Goal: Task Accomplishment & Management: Manage account settings

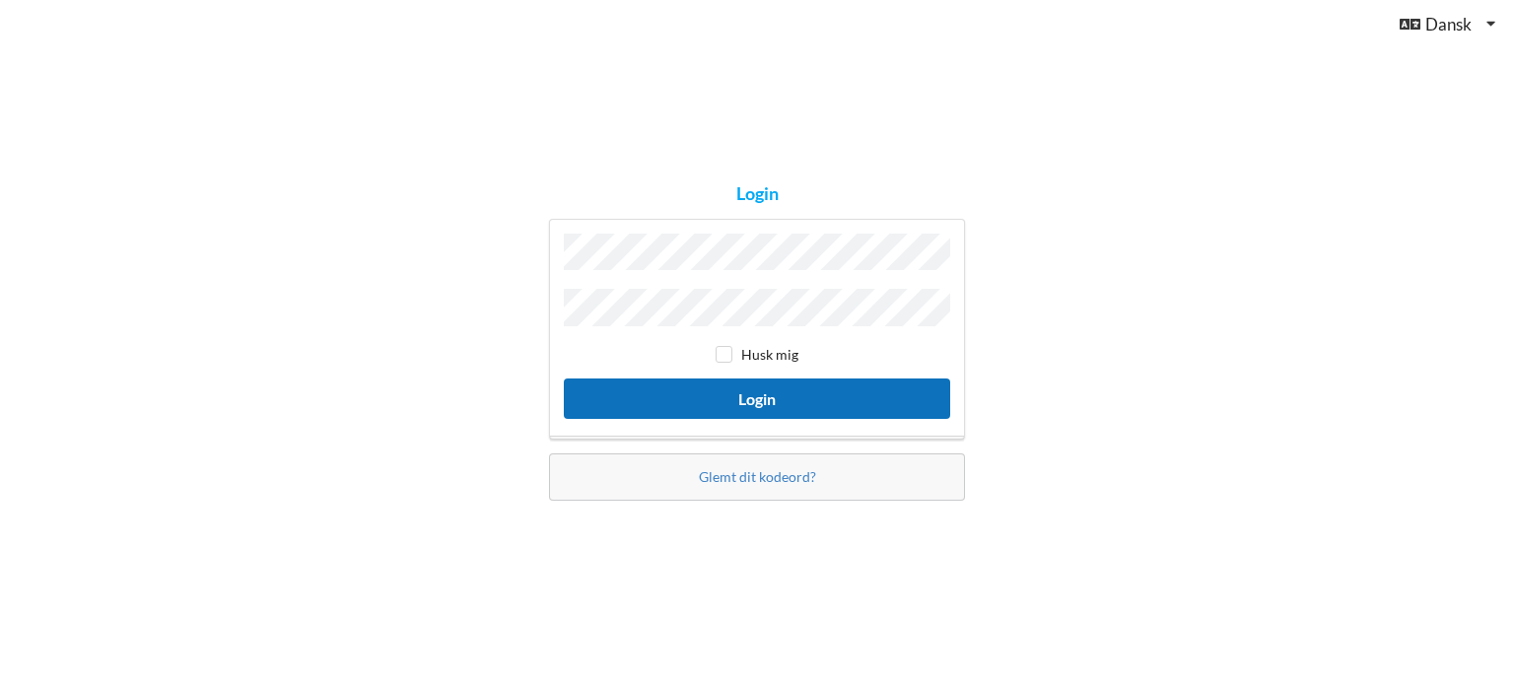
click at [674, 386] on button "Login" at bounding box center [757, 398] width 386 height 40
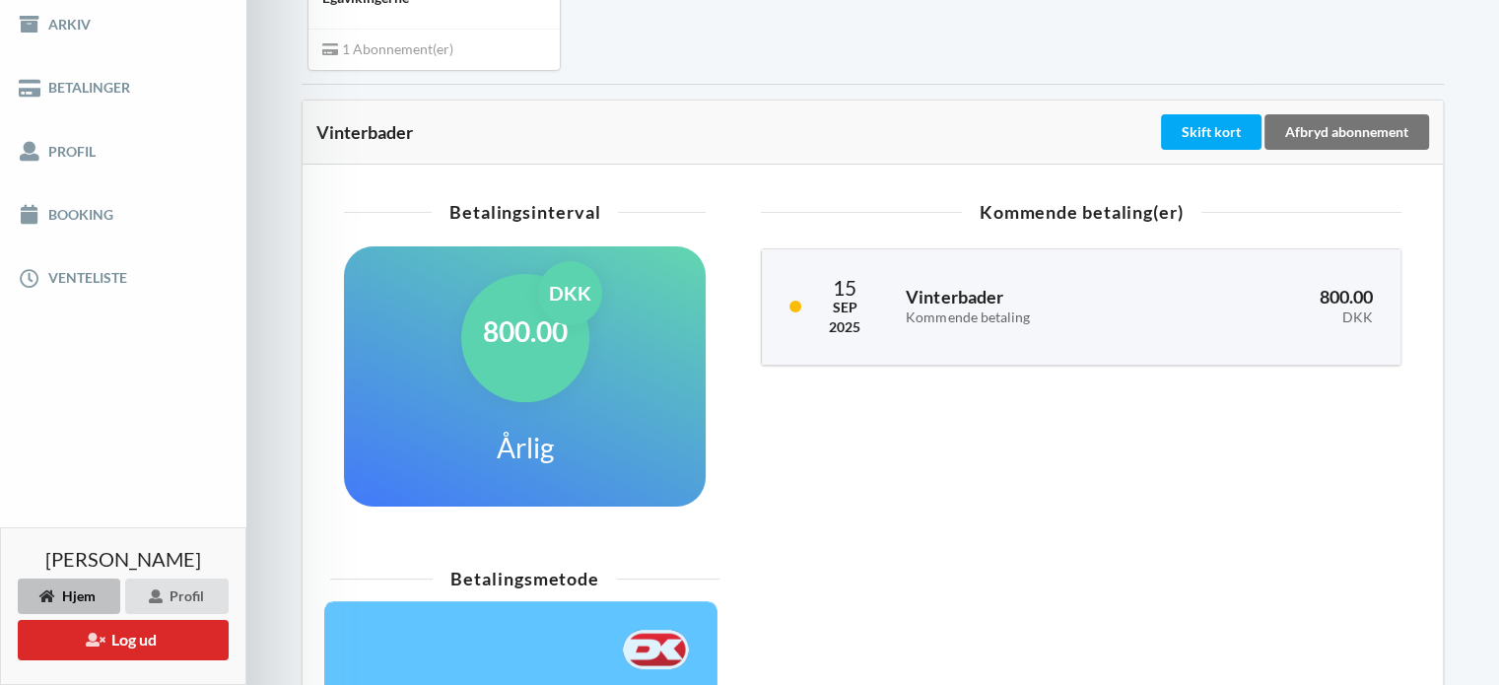
scroll to position [564, 0]
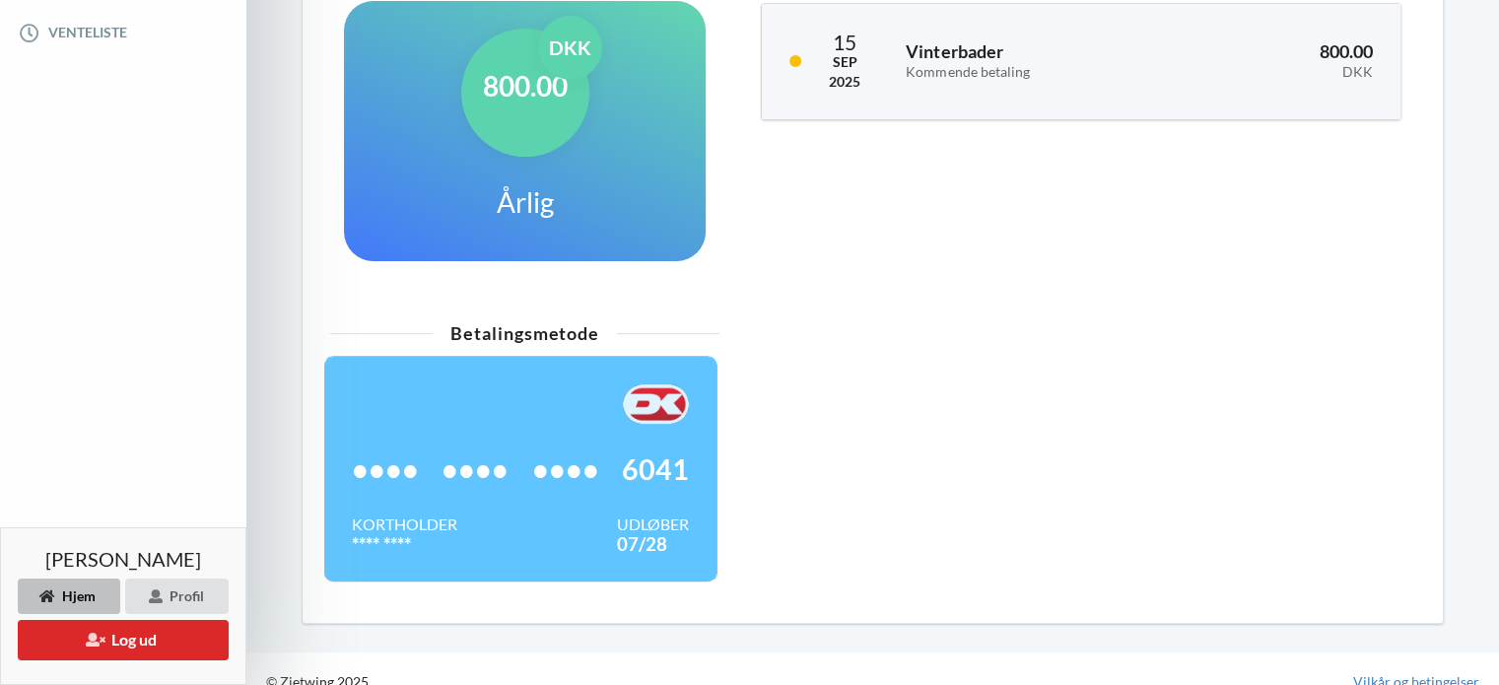
click at [592, 512] on div "•••• •••• •••• 6041" at bounding box center [520, 469] width 337 height 91
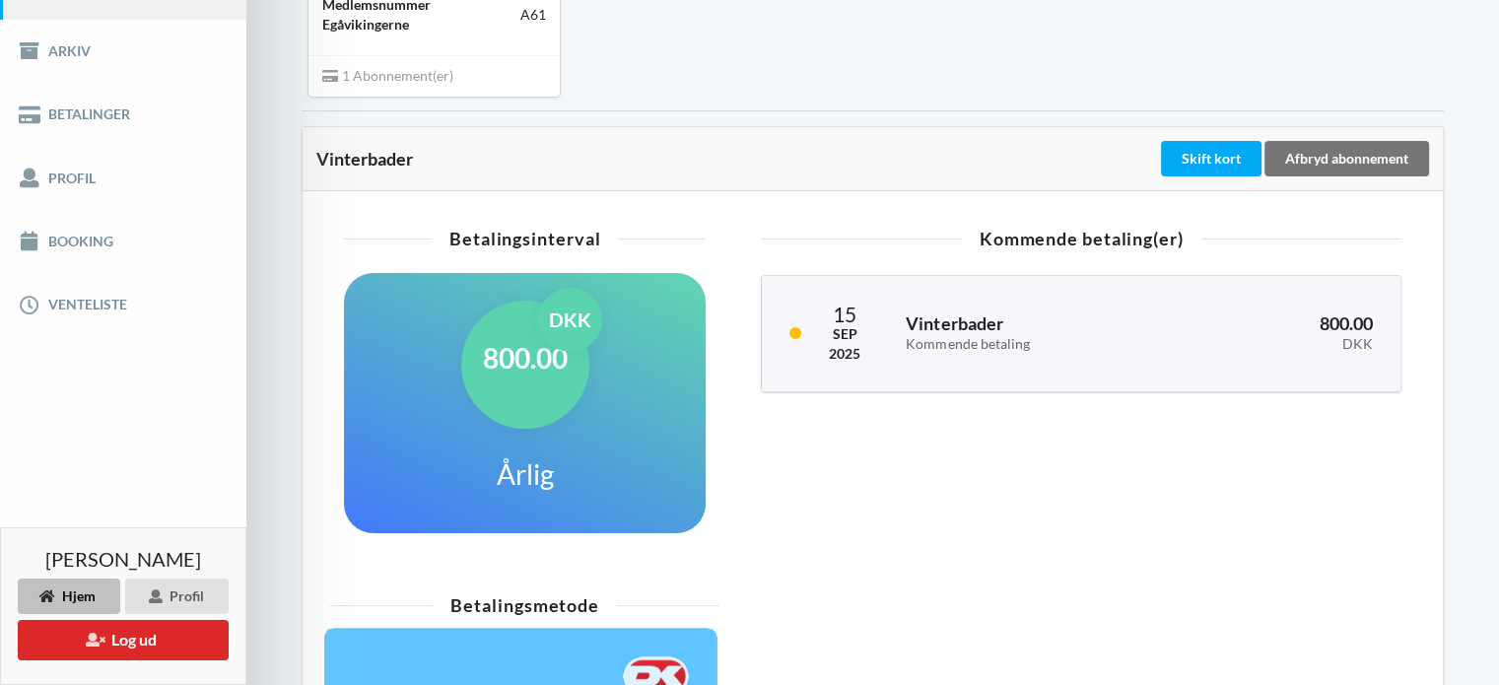
scroll to position [250, 0]
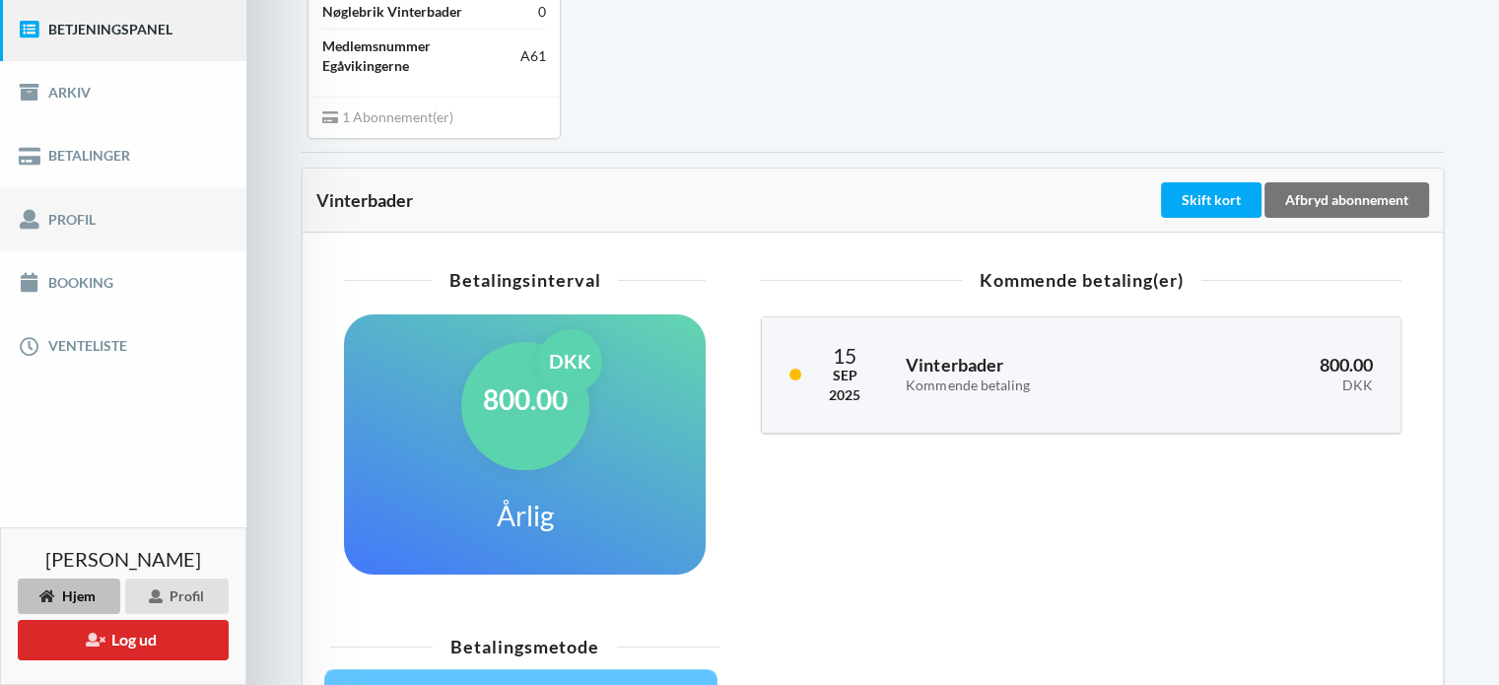
click at [59, 214] on link "Profil" at bounding box center [123, 218] width 246 height 63
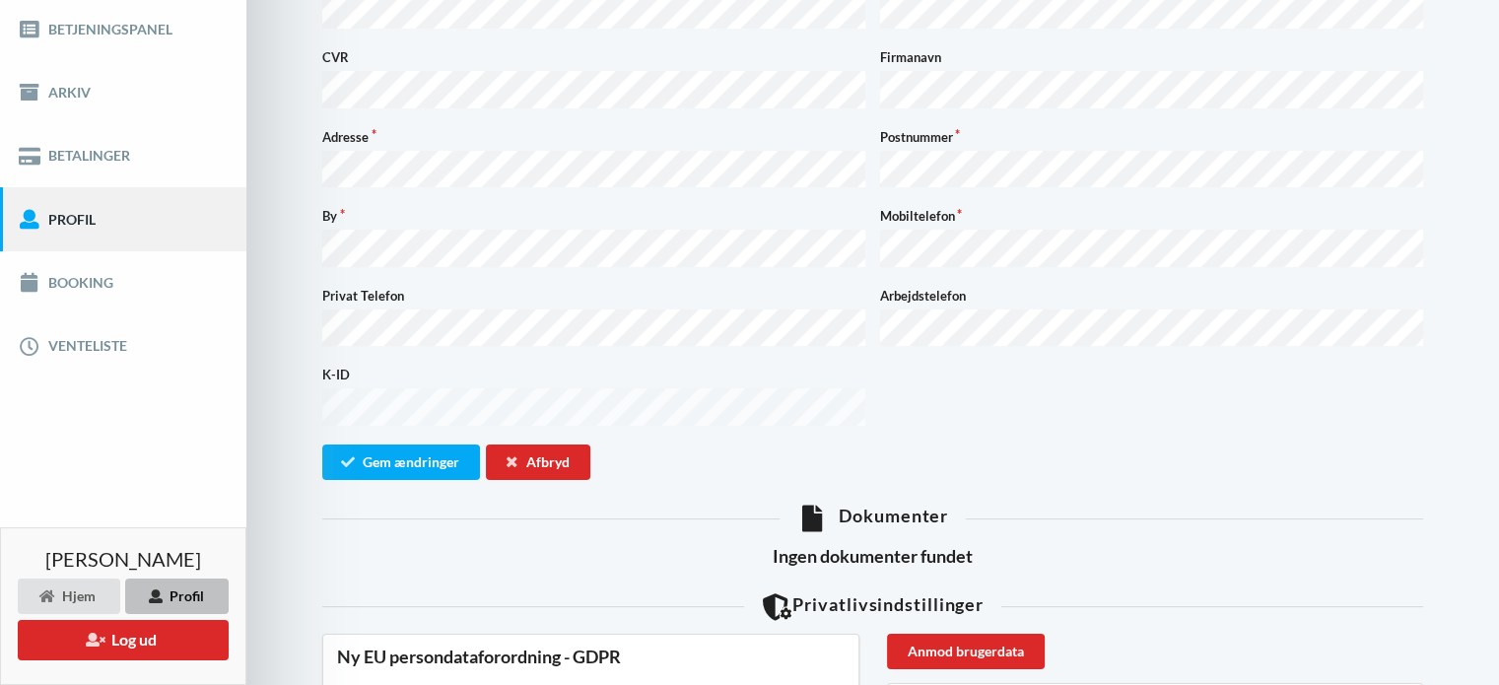
scroll to position [97, 0]
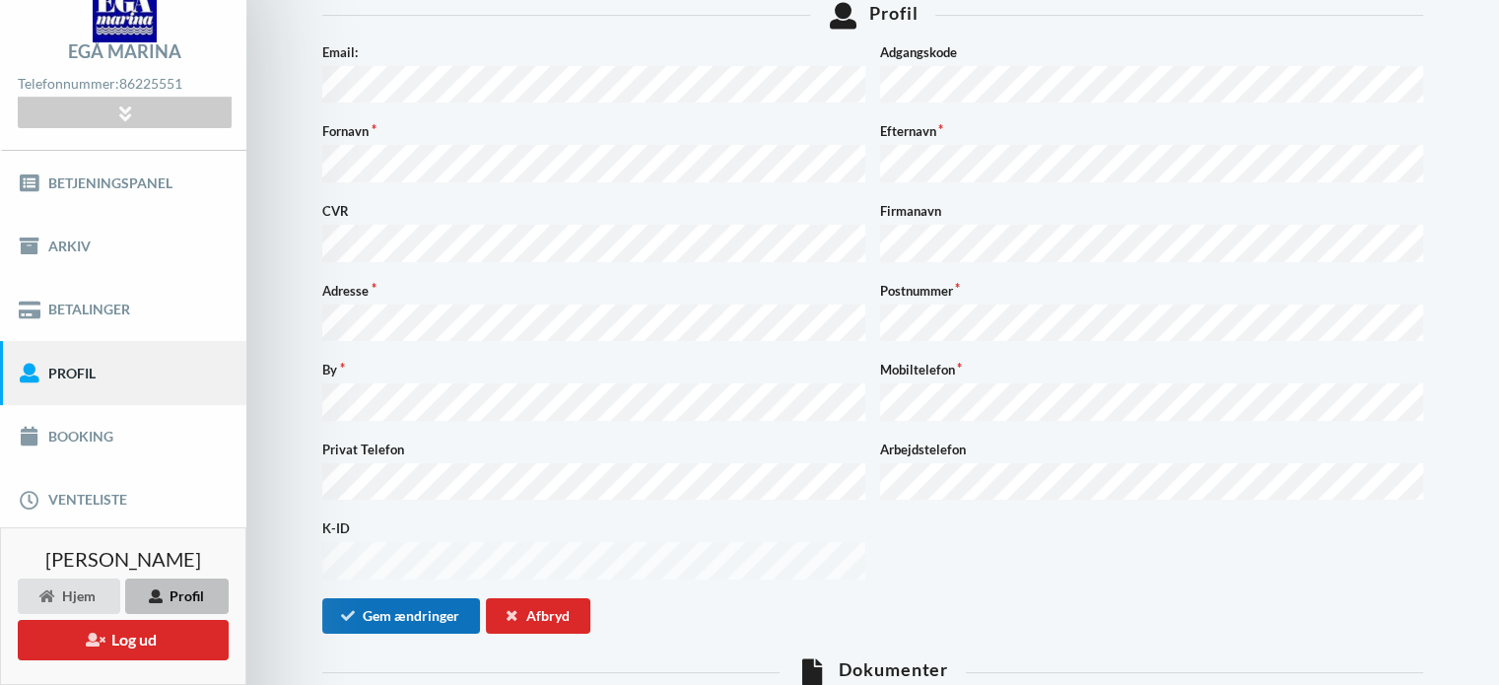
click at [422, 598] on button "Gem ændringer" at bounding box center [401, 615] width 158 height 35
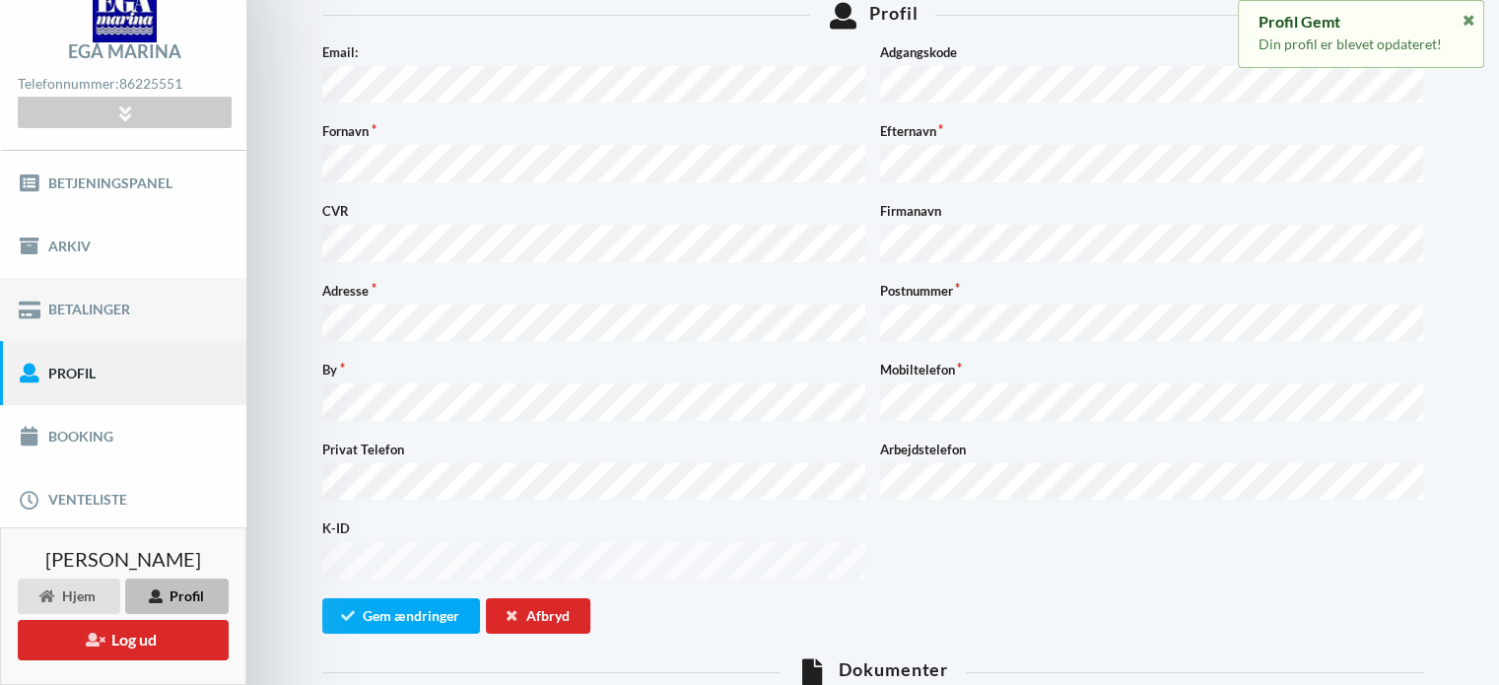
click at [82, 310] on link "Betalinger" at bounding box center [123, 309] width 246 height 63
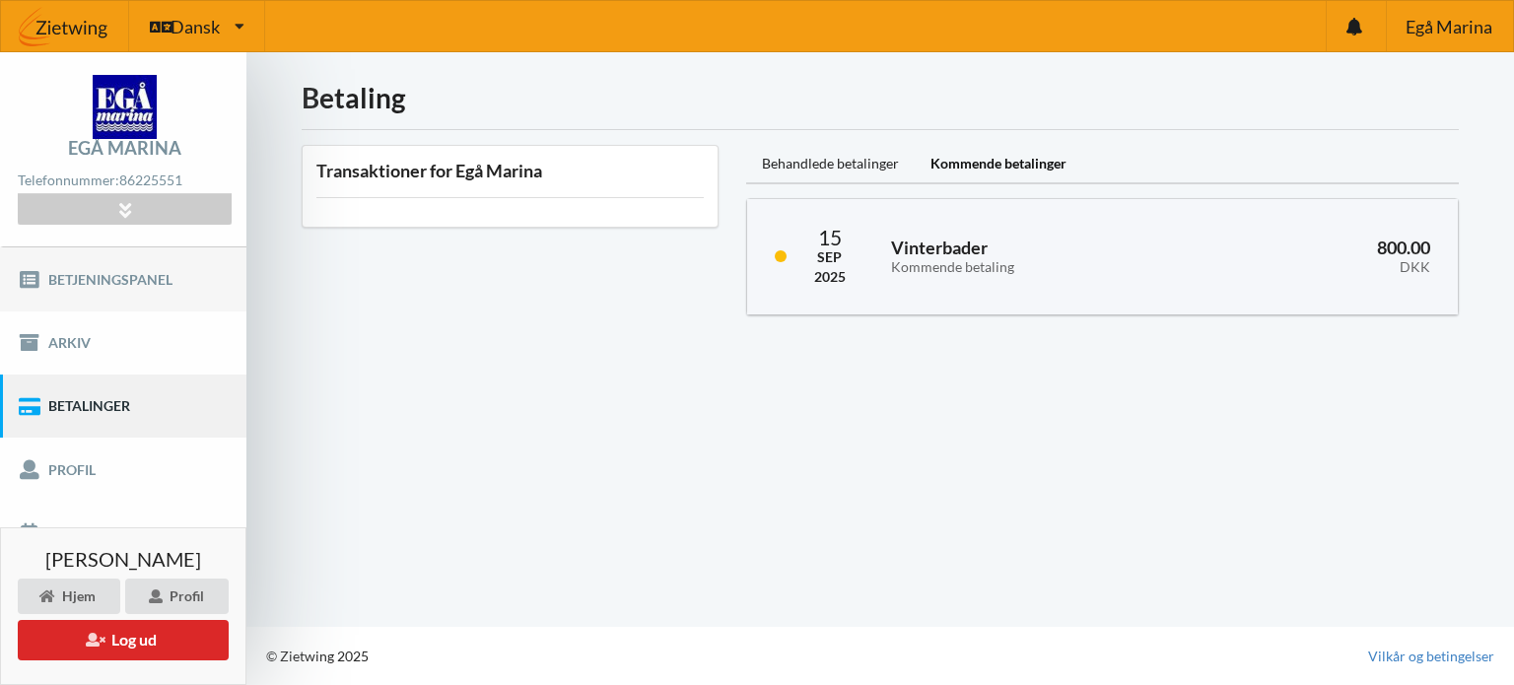
click at [158, 271] on link "Betjeningspanel" at bounding box center [123, 278] width 246 height 63
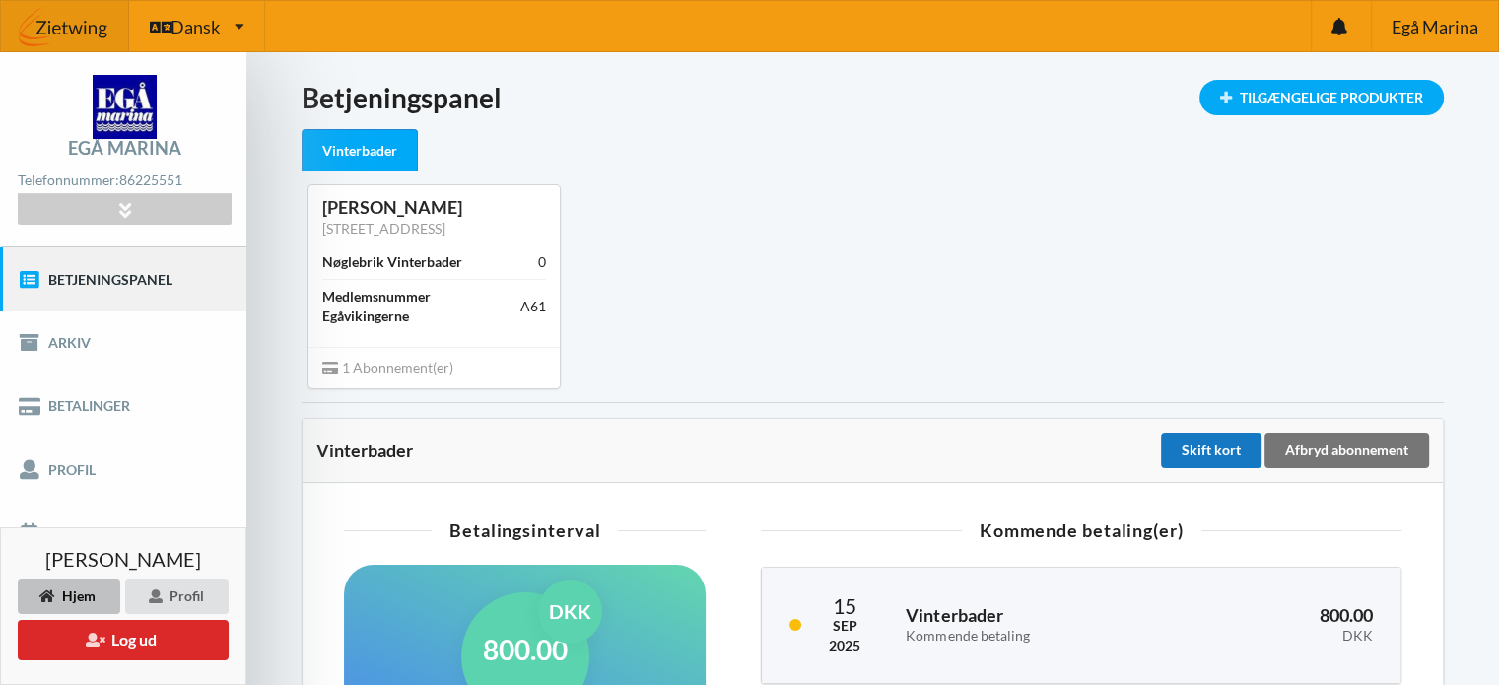
click at [1210, 443] on div "Skift kort" at bounding box center [1211, 450] width 101 height 35
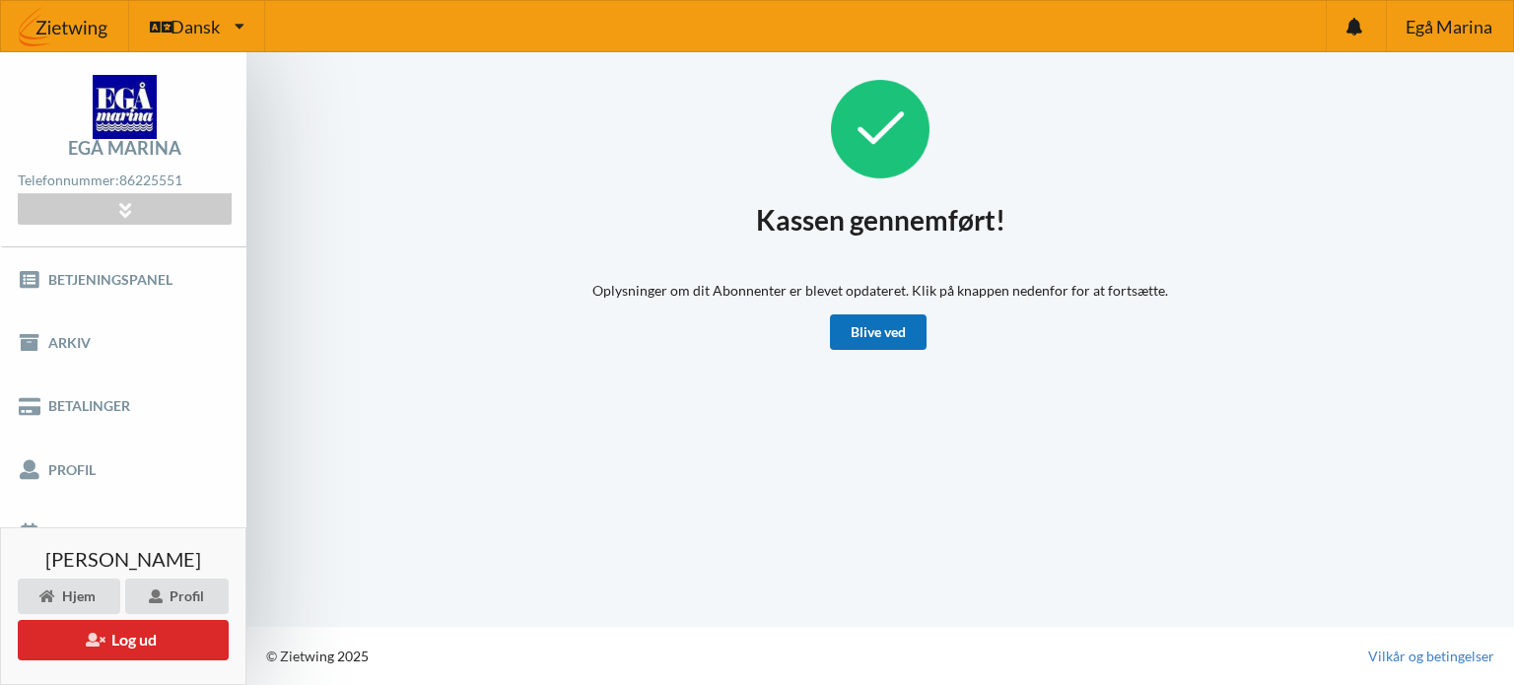
click at [890, 323] on link "Blive ved" at bounding box center [878, 331] width 97 height 35
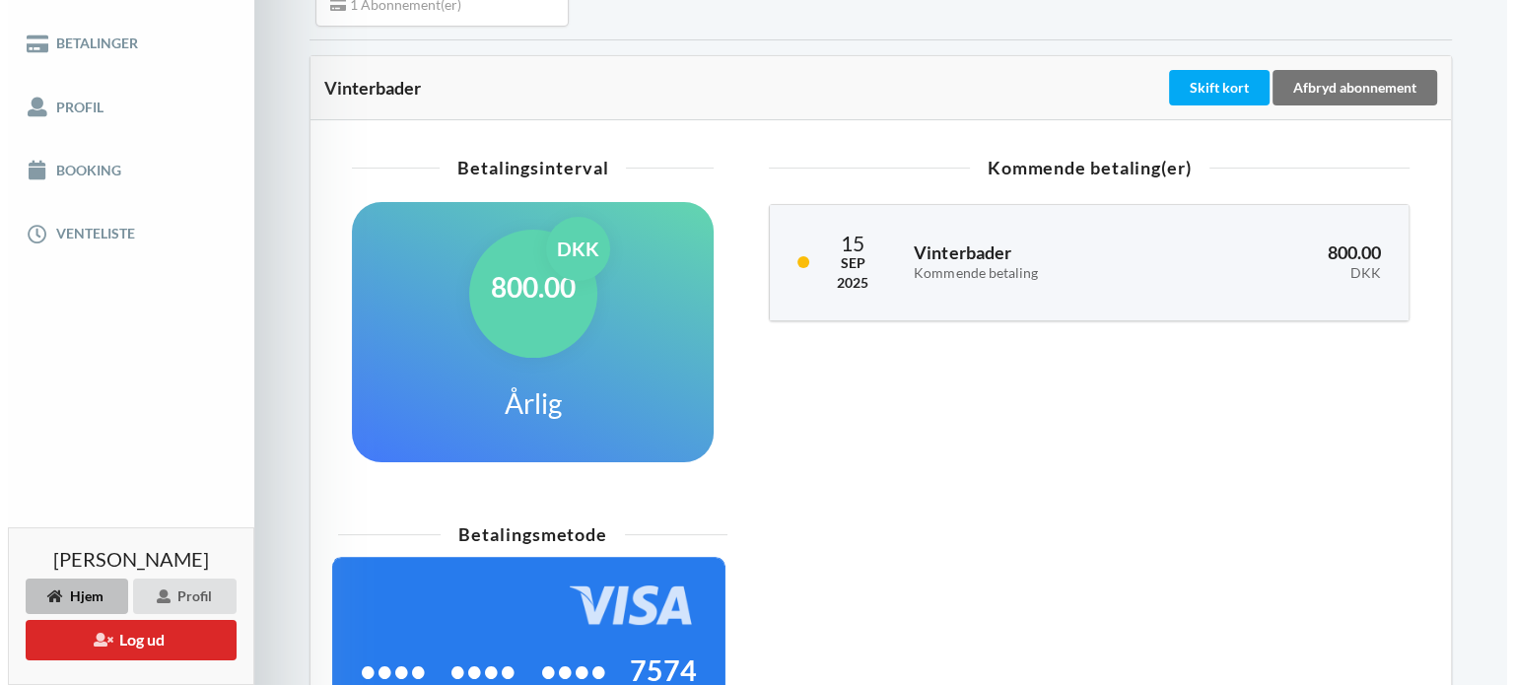
scroll to position [272, 0]
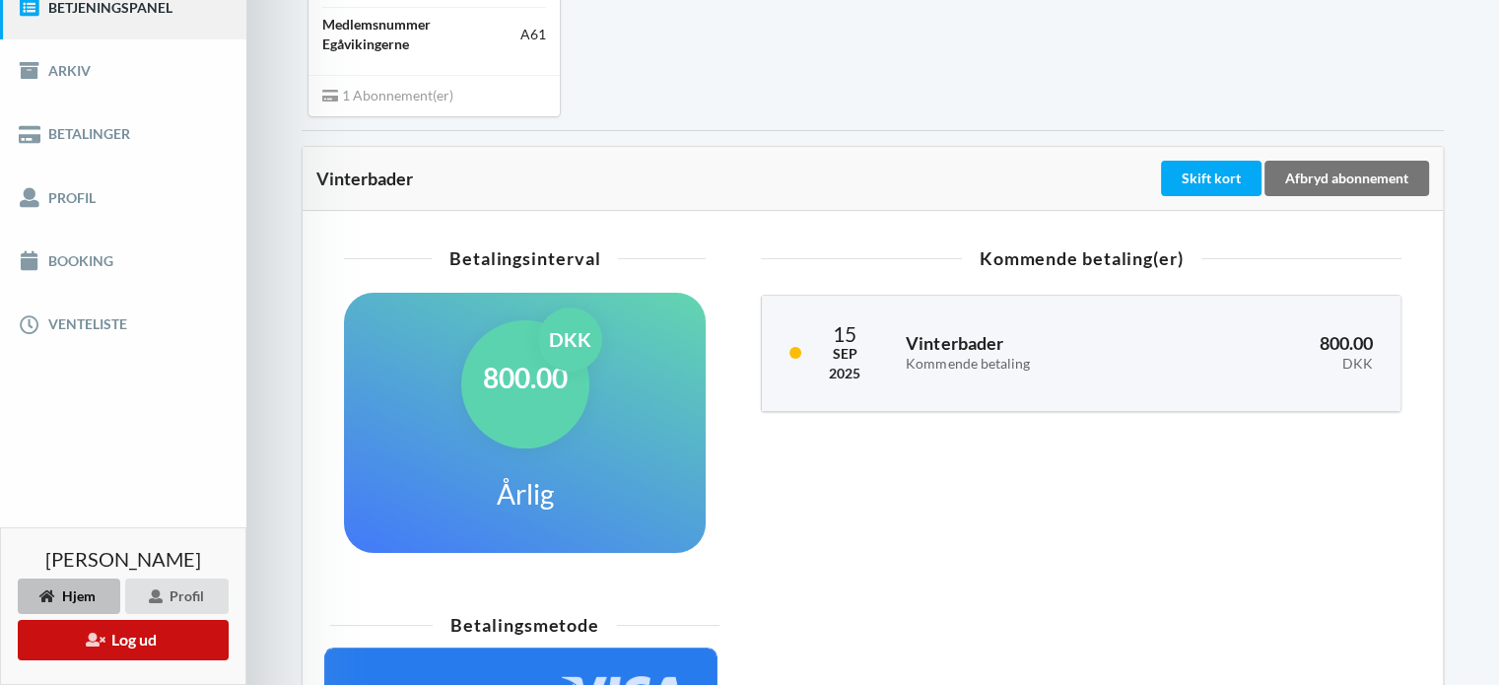
click at [121, 637] on button "Log ud" at bounding box center [123, 640] width 211 height 40
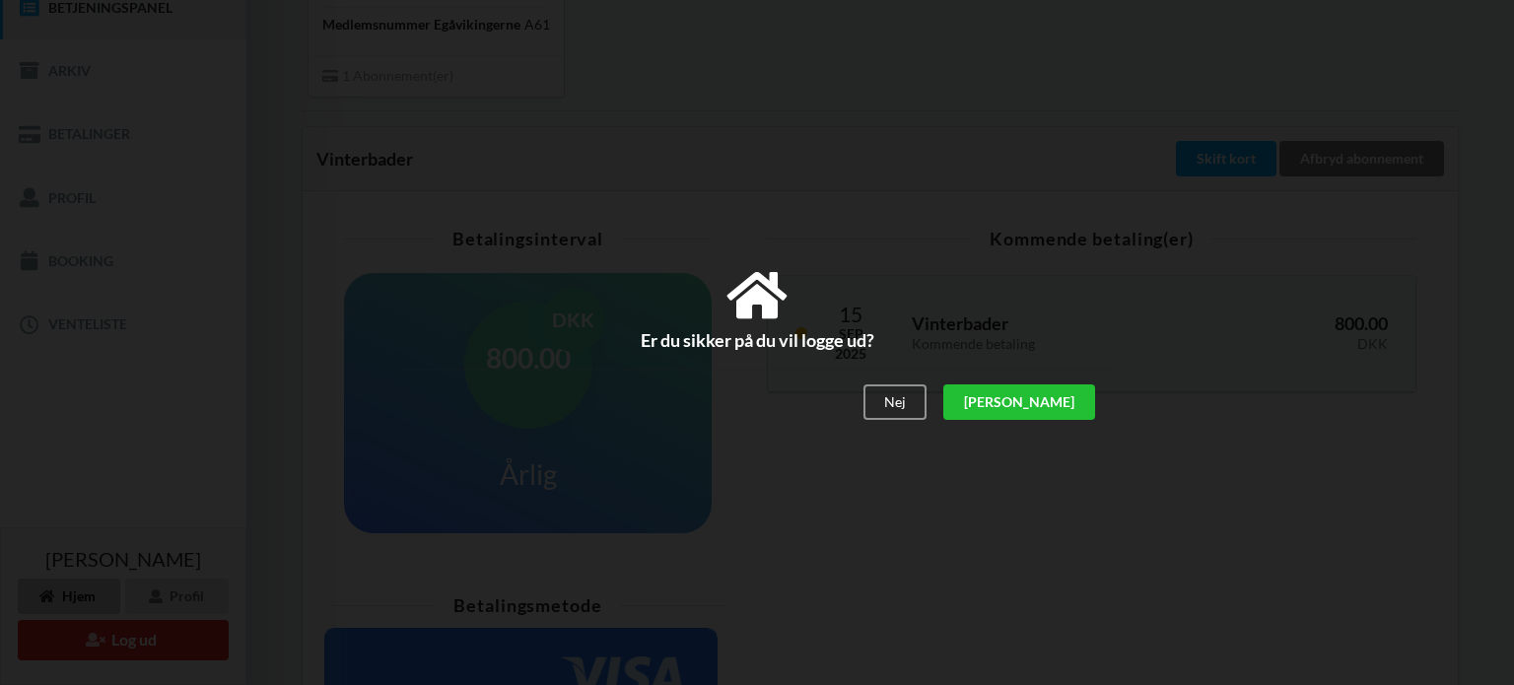
click at [1075, 401] on div "[PERSON_NAME]" at bounding box center [1019, 401] width 152 height 35
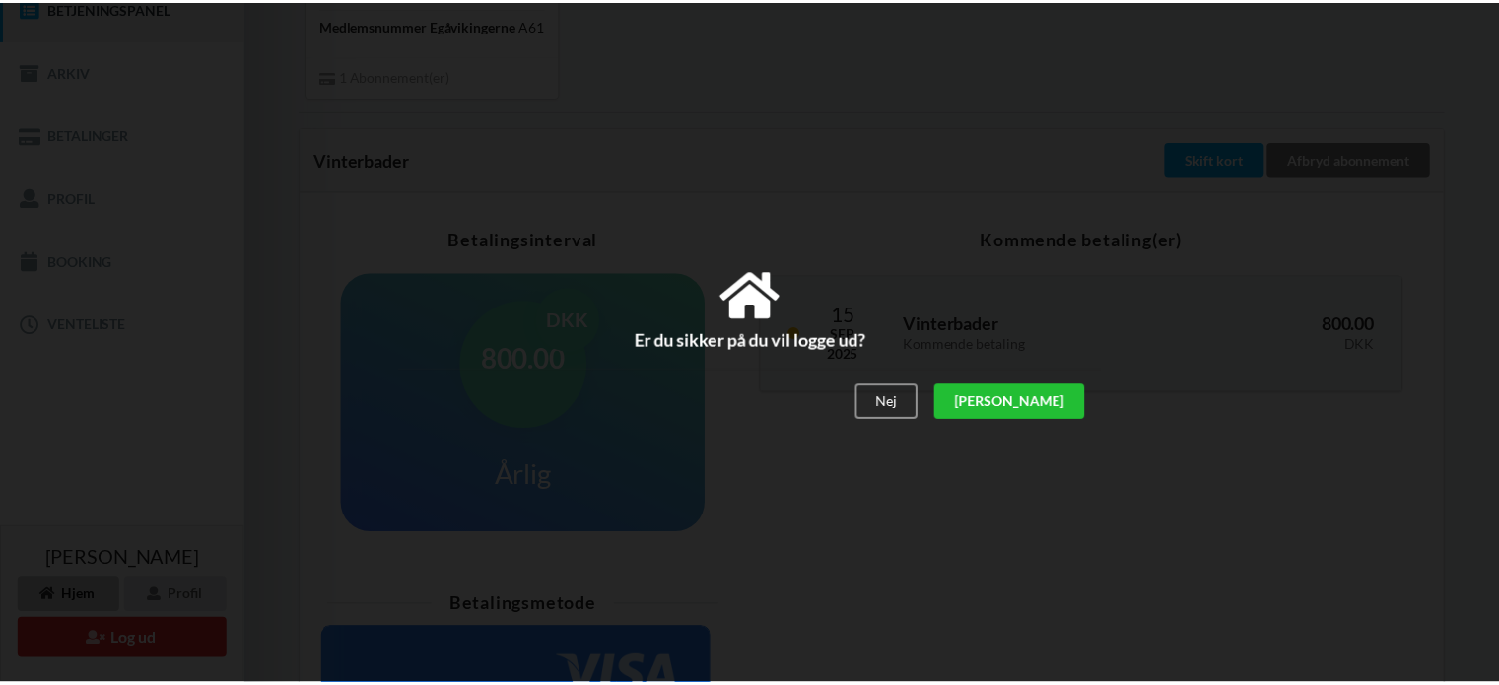
scroll to position [78, 0]
